Goal: Navigation & Orientation: Understand site structure

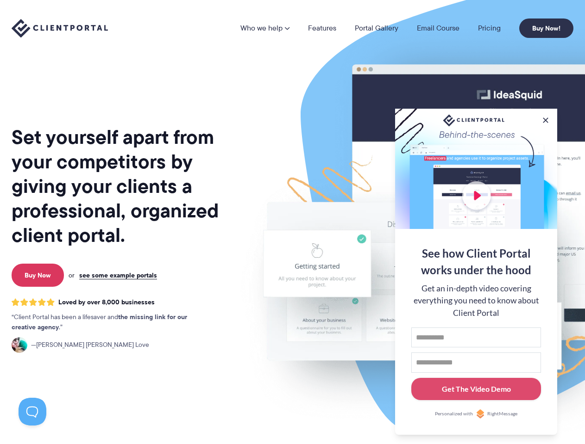
click at [292, 222] on img at bounding box center [483, 229] width 519 height 444
click at [265, 28] on link "Who we help" at bounding box center [264, 28] width 49 height 7
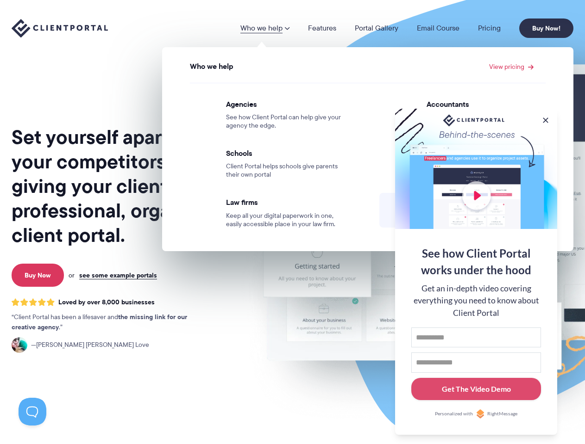
click at [545, 119] on button at bounding box center [545, 120] width 9 height 9
click at [476, 271] on img at bounding box center [483, 229] width 519 height 444
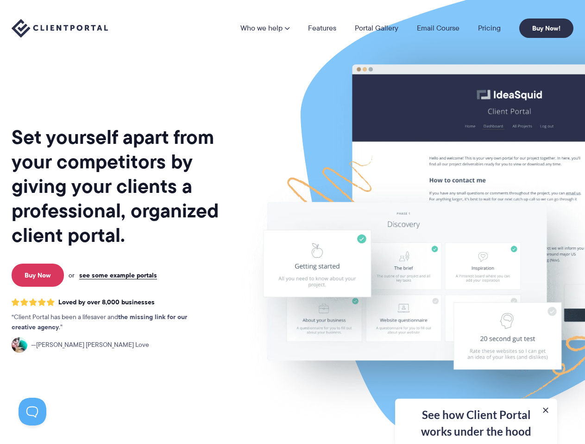
click at [32, 412] on button at bounding box center [33, 412] width 28 height 28
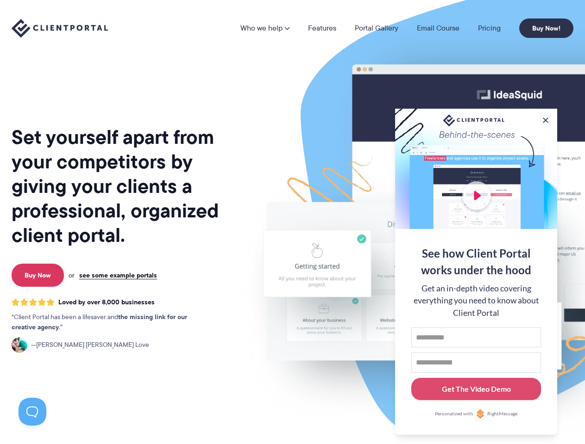
click at [292, 222] on img at bounding box center [483, 229] width 519 height 444
click at [265, 28] on link "Who we help" at bounding box center [264, 28] width 49 height 7
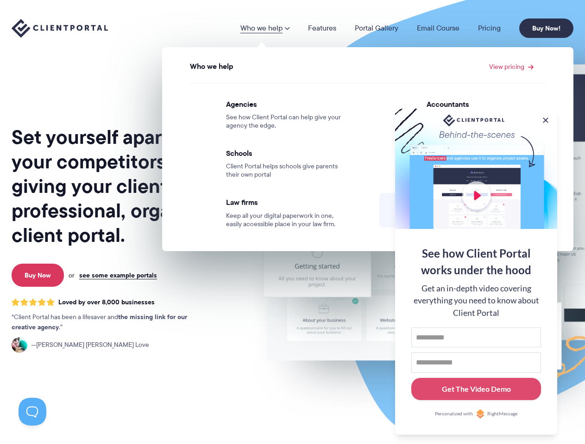
click at [545, 119] on button at bounding box center [545, 120] width 9 height 9
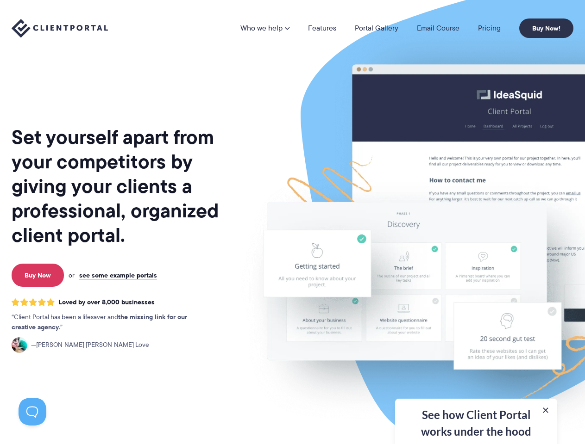
click at [476, 271] on img at bounding box center [483, 229] width 519 height 444
click at [32, 412] on button at bounding box center [33, 412] width 28 height 28
